Goal: Information Seeking & Learning: Learn about a topic

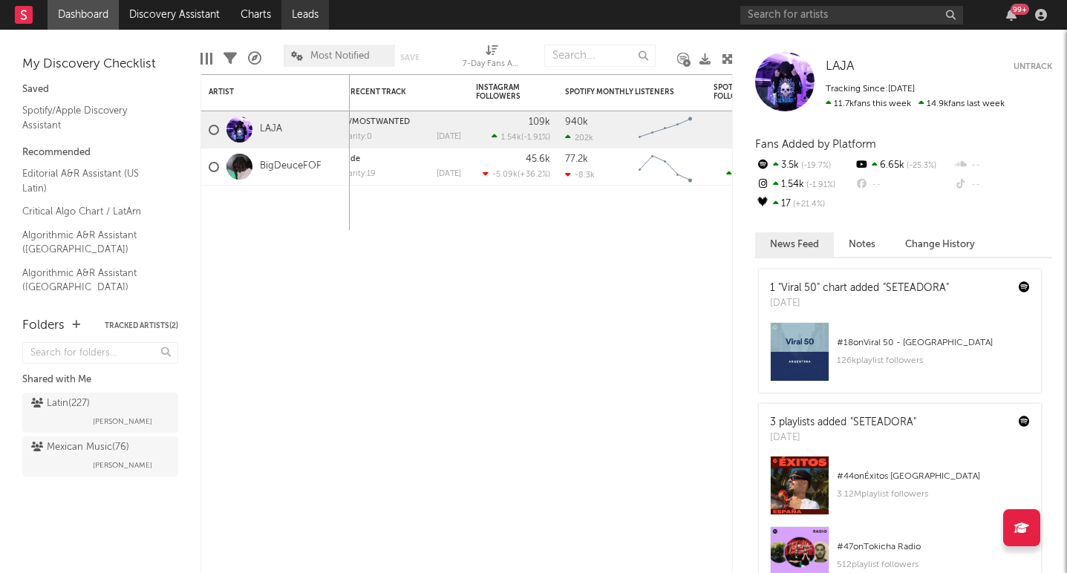
click at [296, 20] on link "Leads" at bounding box center [305, 15] width 48 height 30
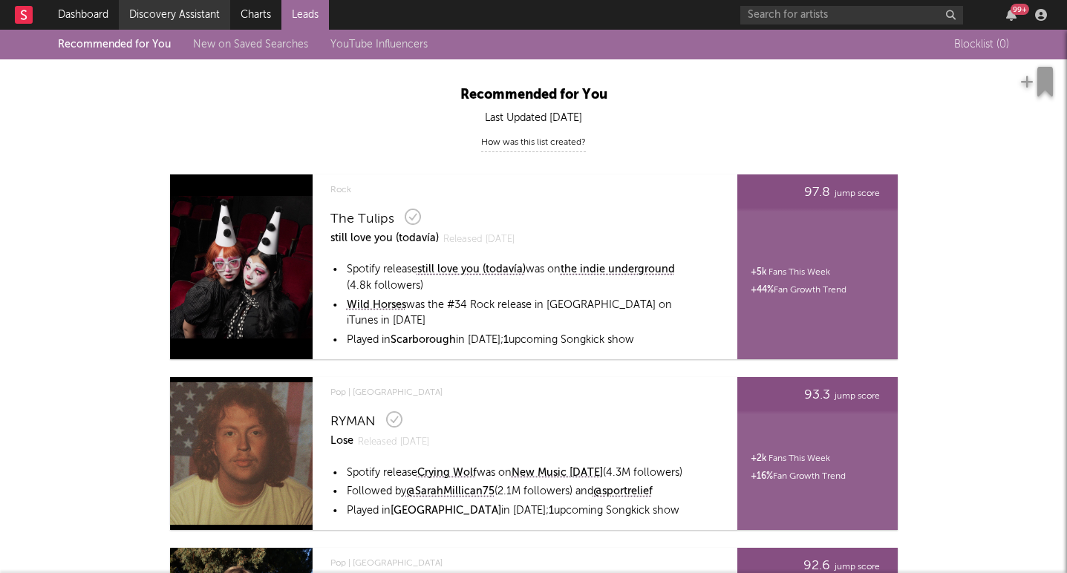
click at [169, 14] on link "Discovery Assistant" at bounding box center [174, 15] width 111 height 30
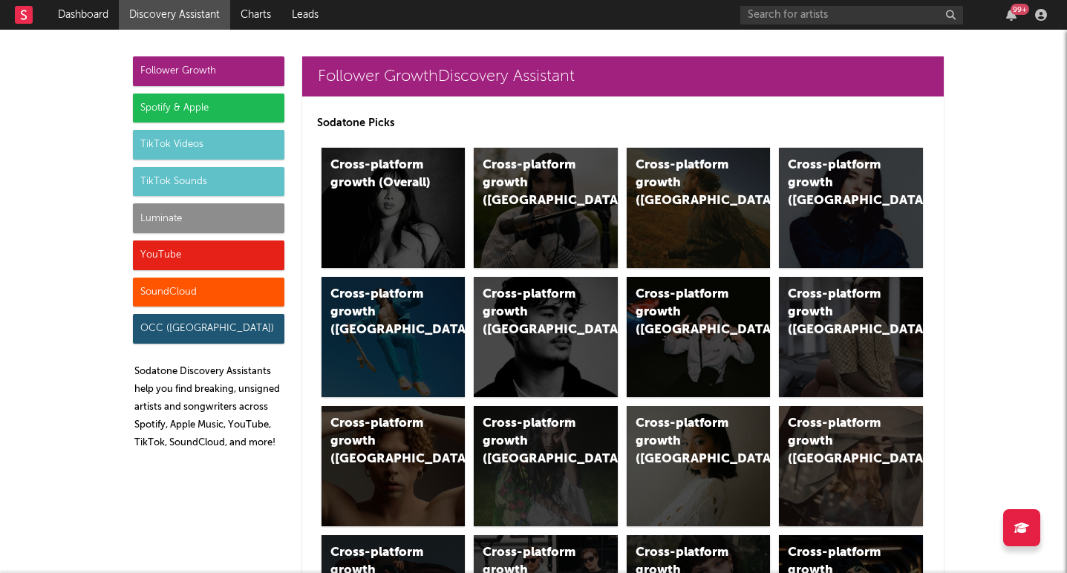
click at [189, 229] on div "Luminate" at bounding box center [208, 218] width 151 height 30
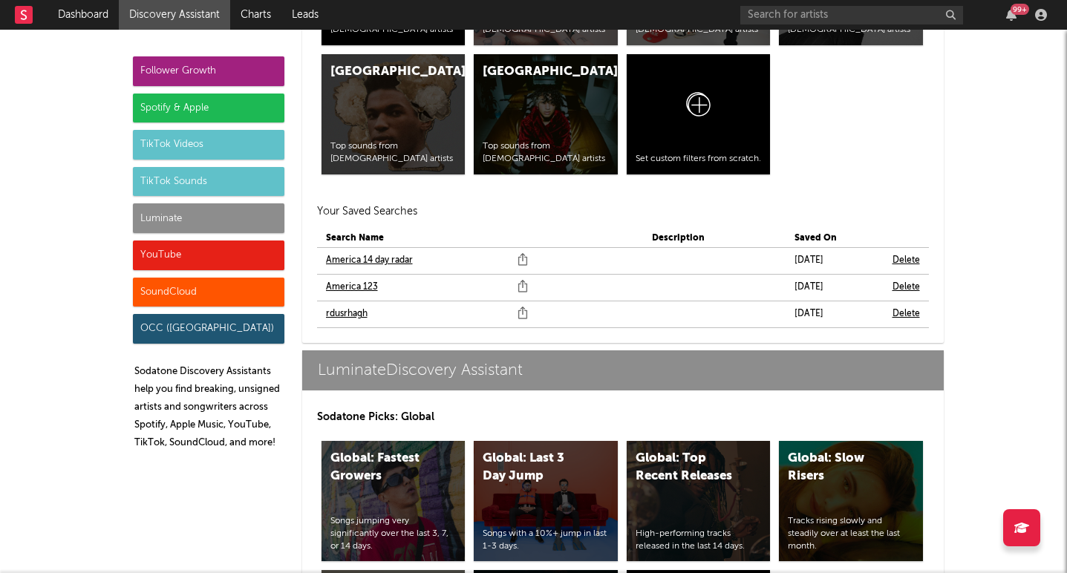
scroll to position [6933, 0]
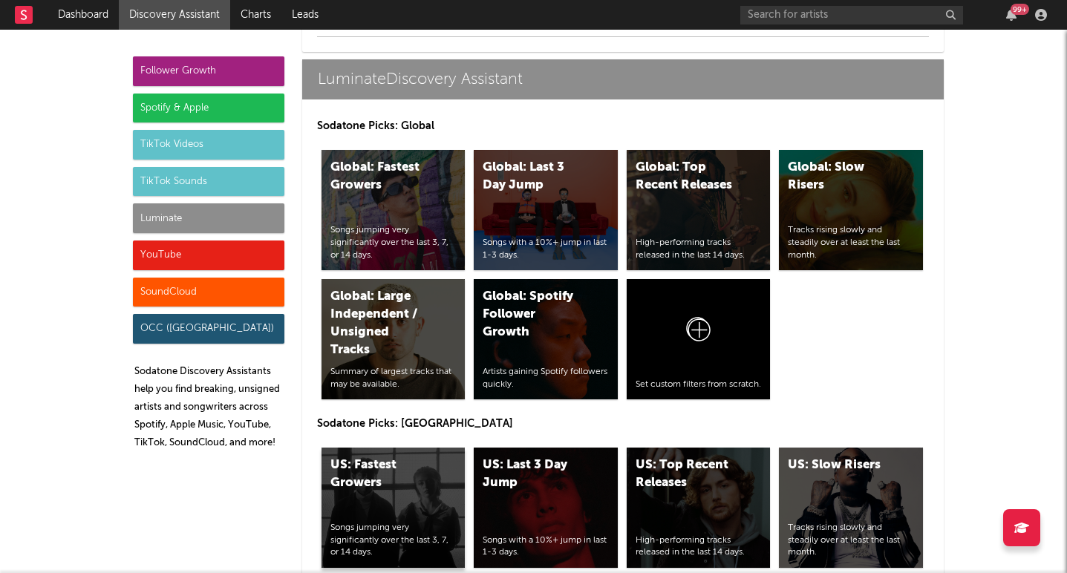
click at [367, 480] on div "US: Fastest Growers" at bounding box center [380, 475] width 101 height 36
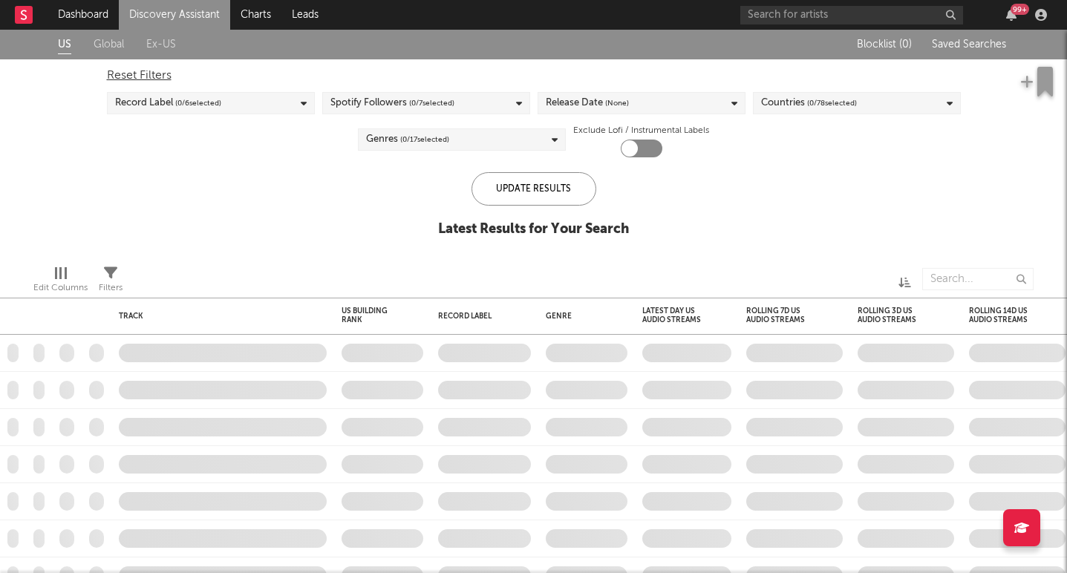
checkbox input "true"
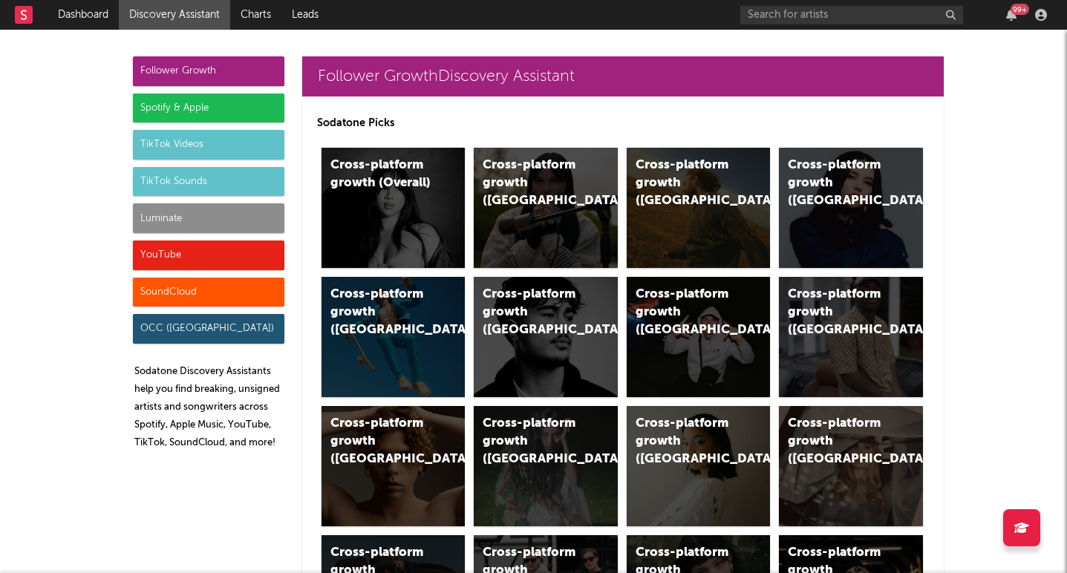
click at [162, 111] on div "Spotify & Apple" at bounding box center [208, 109] width 151 height 30
click at [265, 117] on div "Spotify & Apple" at bounding box center [208, 109] width 151 height 30
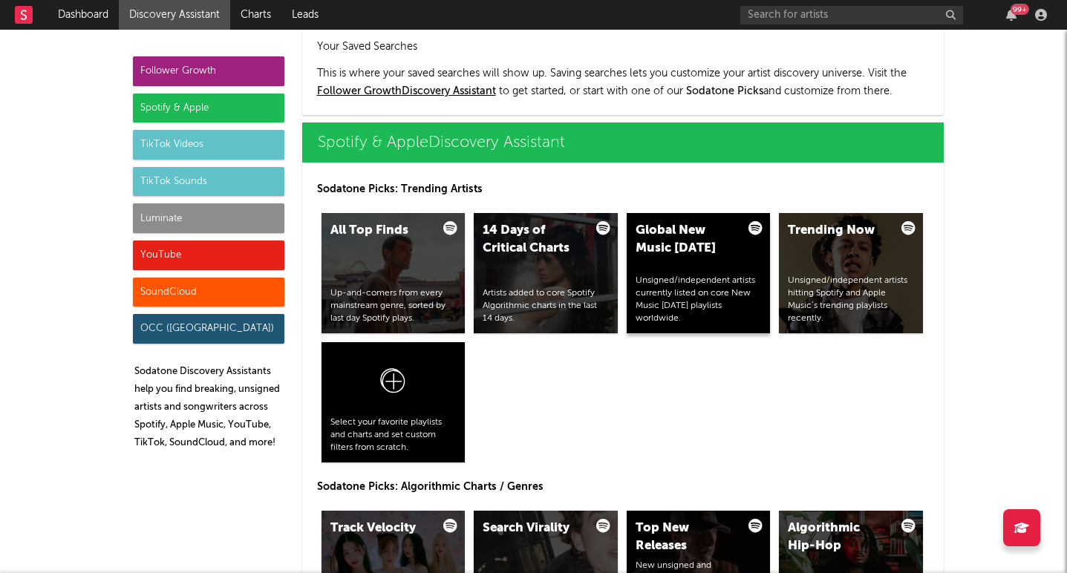
scroll to position [1484, 0]
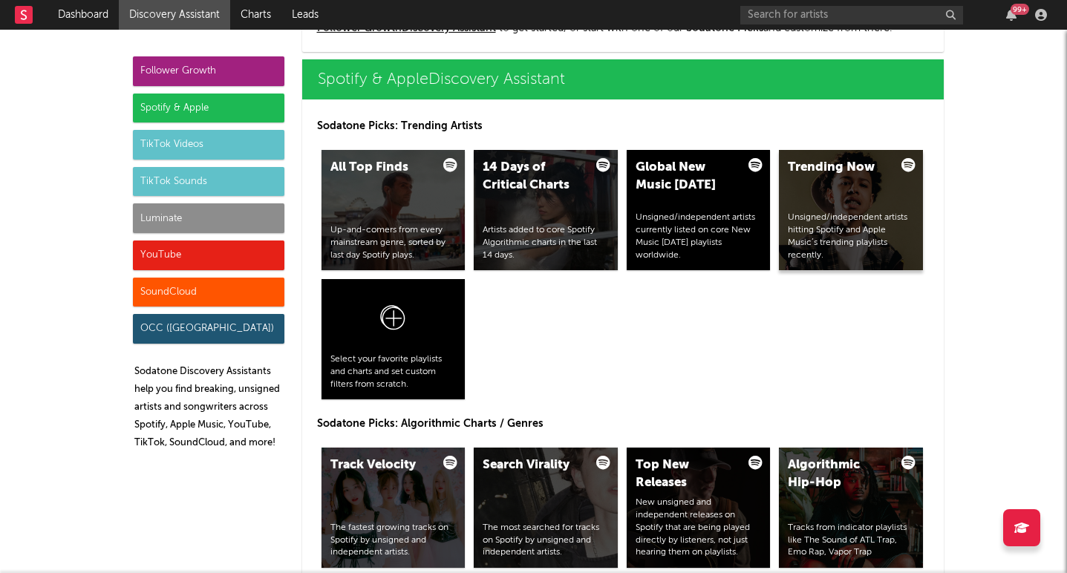
click at [852, 212] on div "Unsigned/independent artists hitting Spotify and Apple Music’s trending playlis…" at bounding box center [851, 237] width 126 height 50
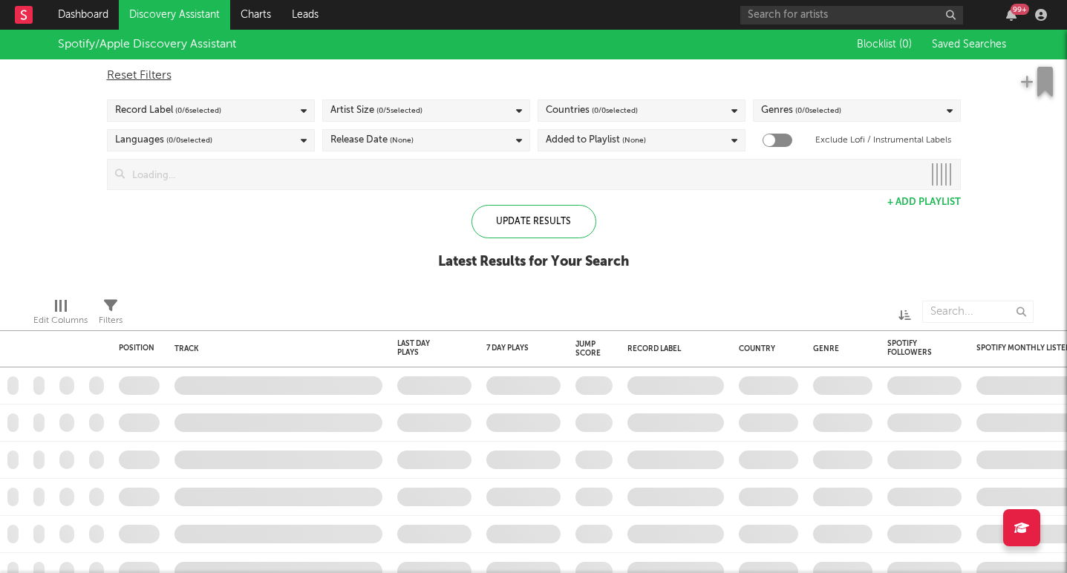
checkbox input "true"
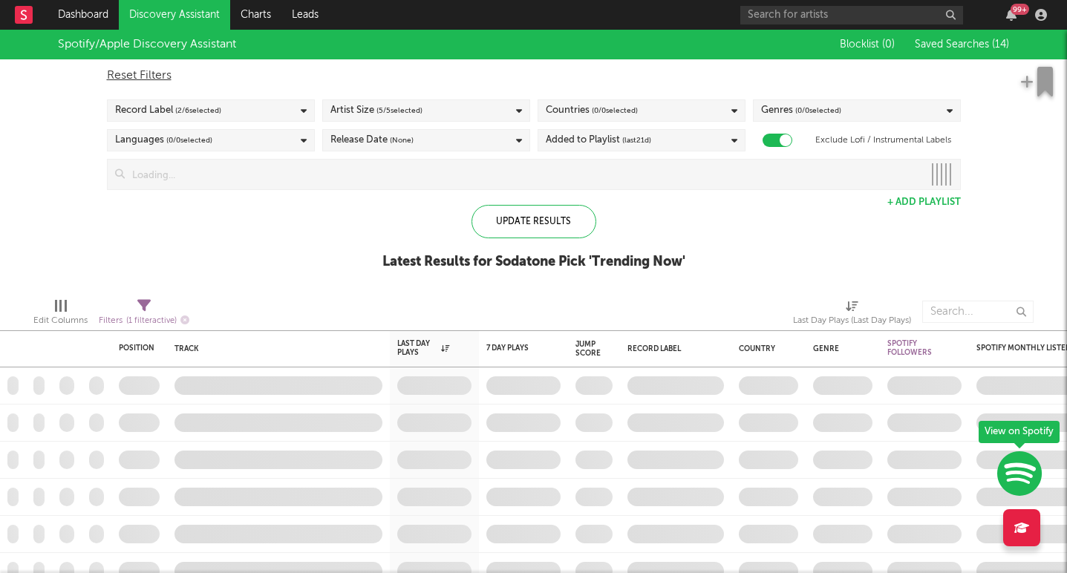
click at [950, 45] on span "Saved Searches ( 14 )" at bounding box center [962, 44] width 94 height 10
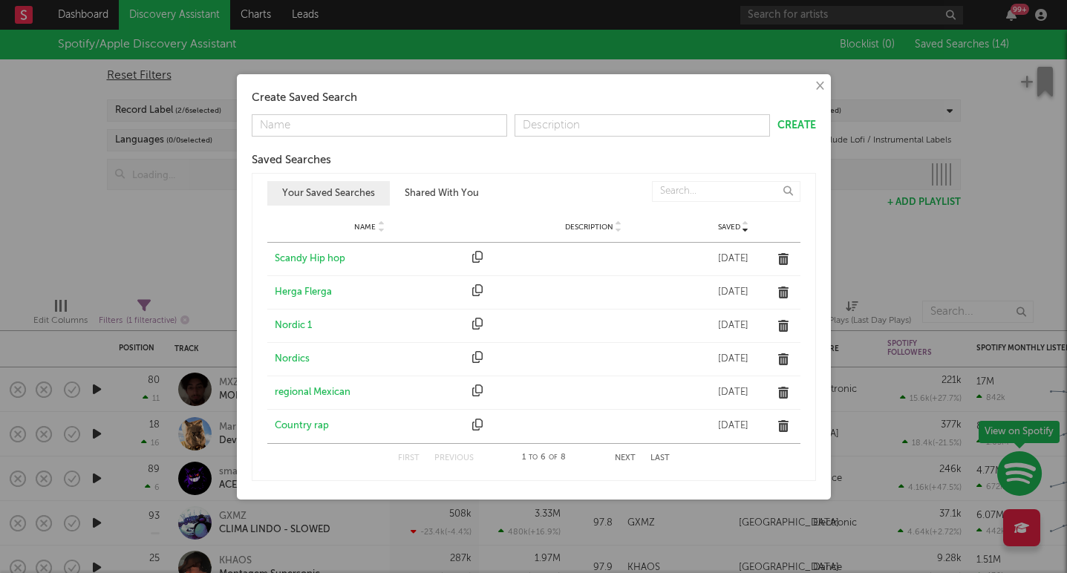
click at [616, 452] on div "First Previous 1 to 6 of 8 Next Last" at bounding box center [534, 458] width 272 height 29
click at [616, 458] on button "Next" at bounding box center [625, 458] width 21 height 8
click at [304, 261] on div "All Hip Hop" at bounding box center [370, 259] width 191 height 15
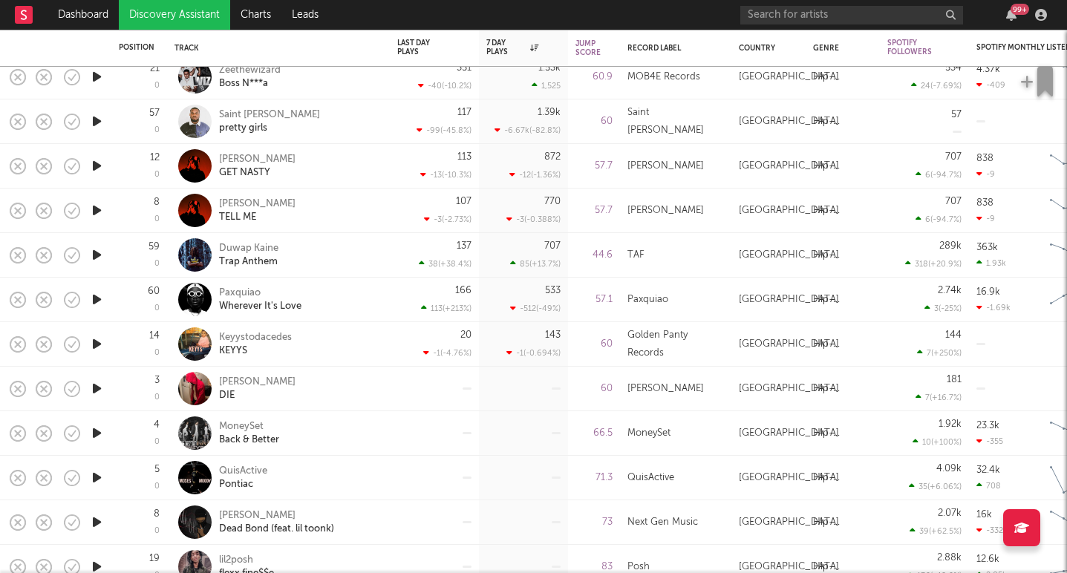
click at [98, 165] on icon "button" at bounding box center [97, 166] width 16 height 19
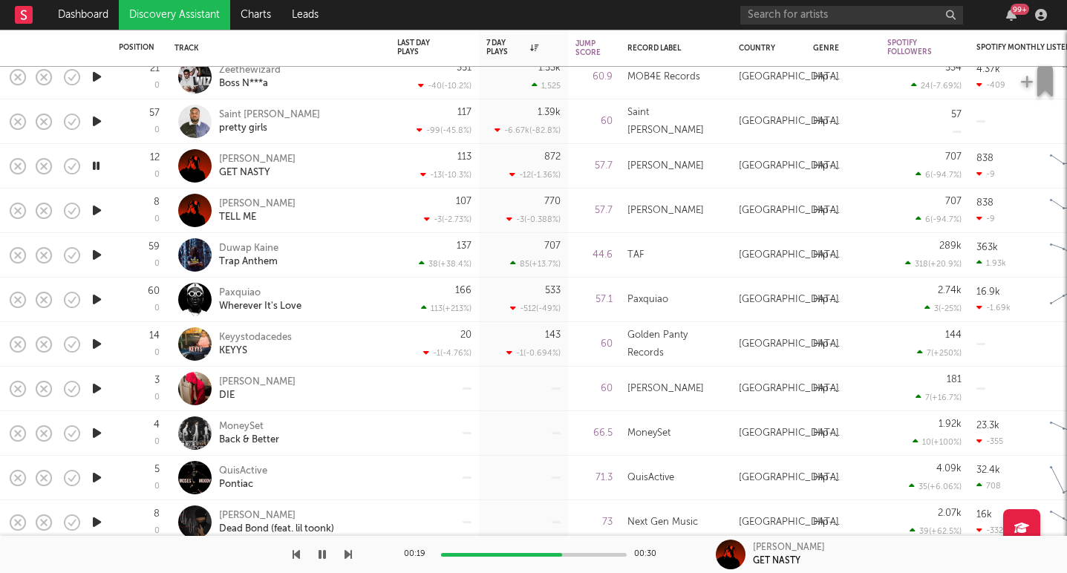
click at [319, 558] on icon "button" at bounding box center [322, 555] width 7 height 12
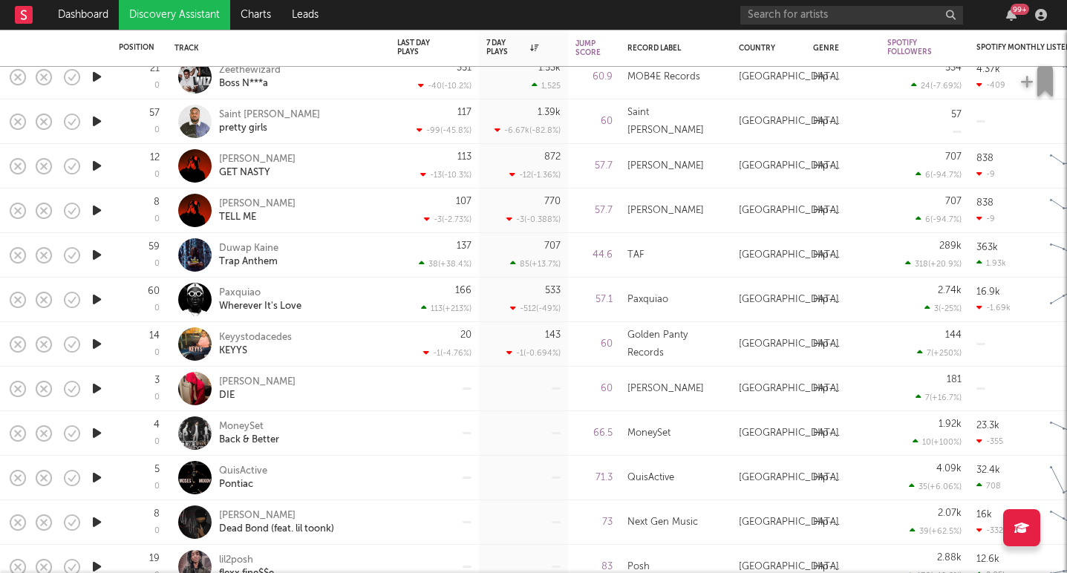
click at [177, 25] on link "Discovery Assistant" at bounding box center [174, 15] width 111 height 30
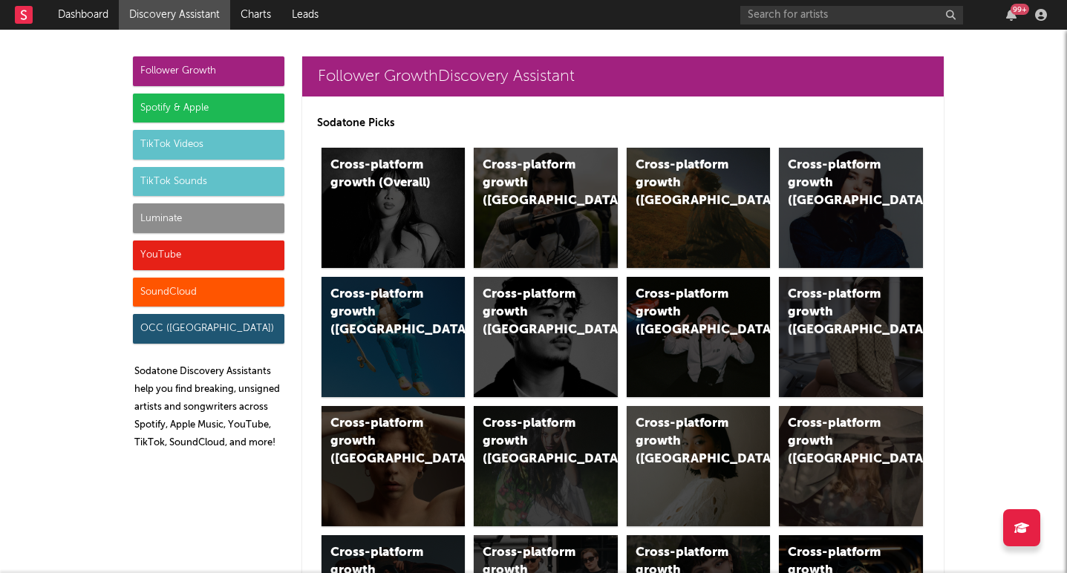
click at [183, 107] on div "Spotify & Apple" at bounding box center [208, 109] width 151 height 30
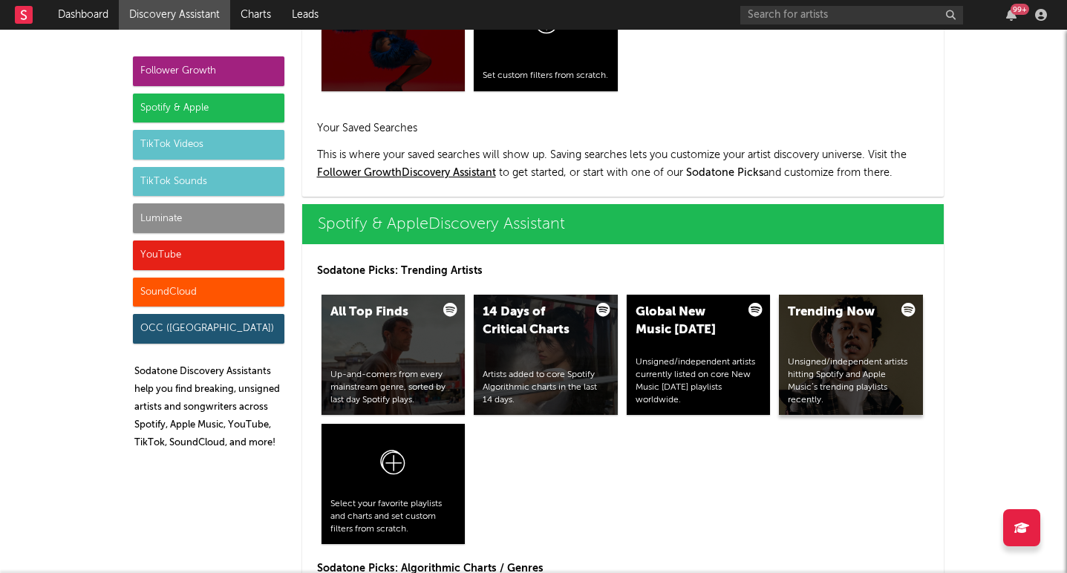
scroll to position [1327, 0]
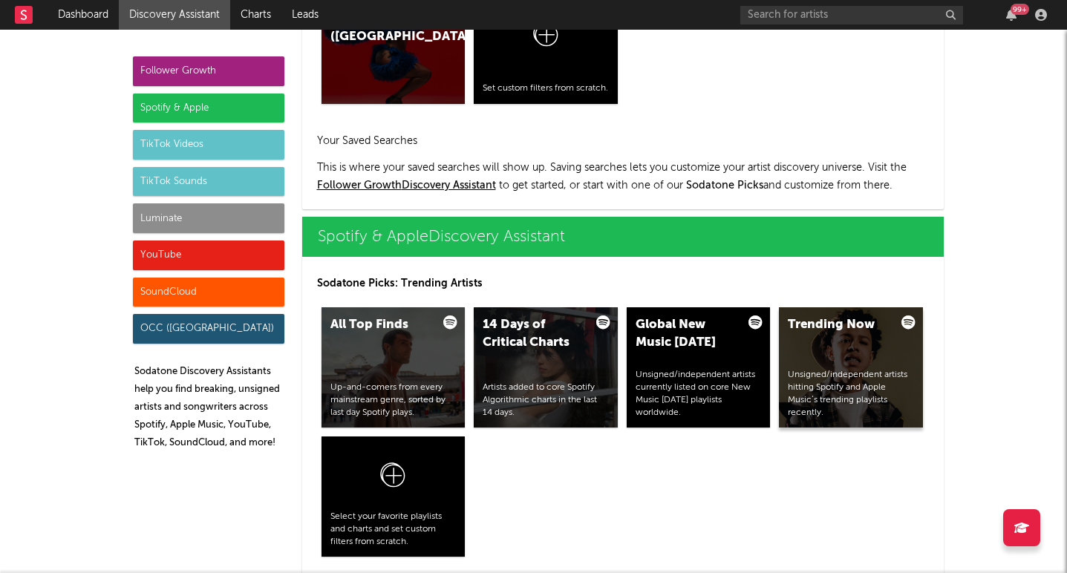
click at [842, 359] on div "Trending Now Unsigned/independent artists hitting Spotify and Apple Music’s tre…" at bounding box center [851, 367] width 144 height 120
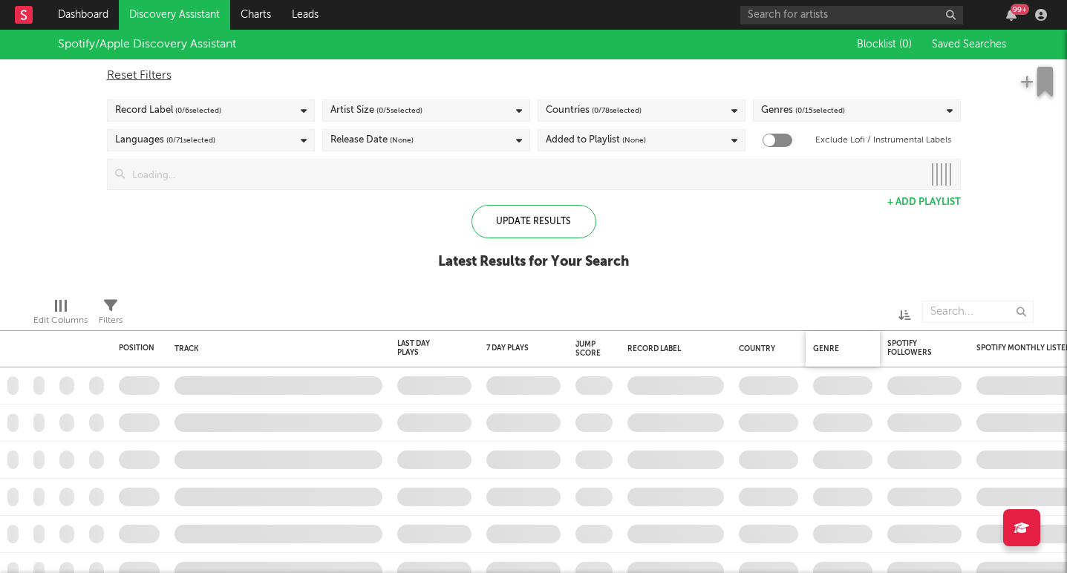
checkbox input "true"
